Goal: Task Accomplishment & Management: Use online tool/utility

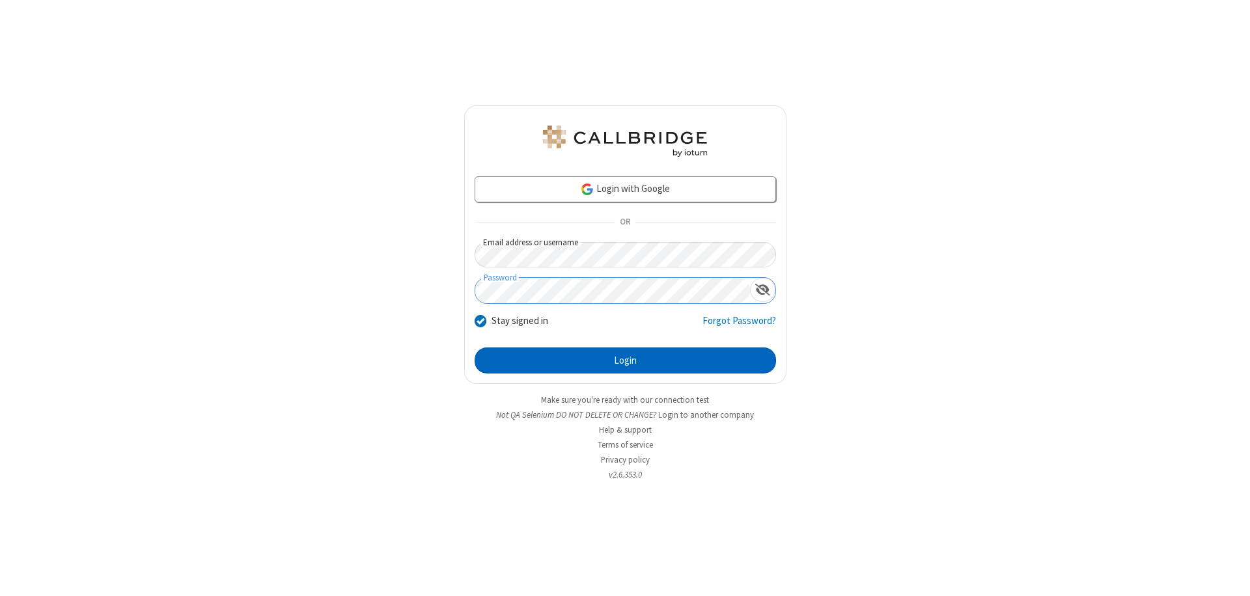
click at [625, 361] on button "Login" at bounding box center [625, 361] width 301 height 26
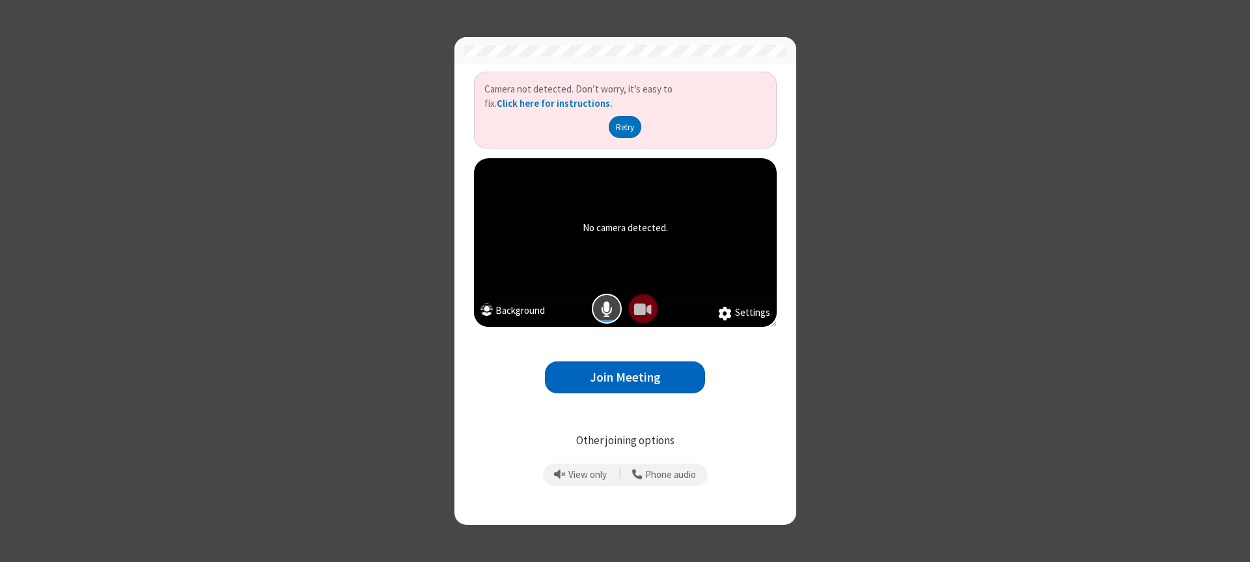
click at [625, 377] on button "Join Meeting" at bounding box center [625, 377] width 160 height 32
